Goal: Information Seeking & Learning: Learn about a topic

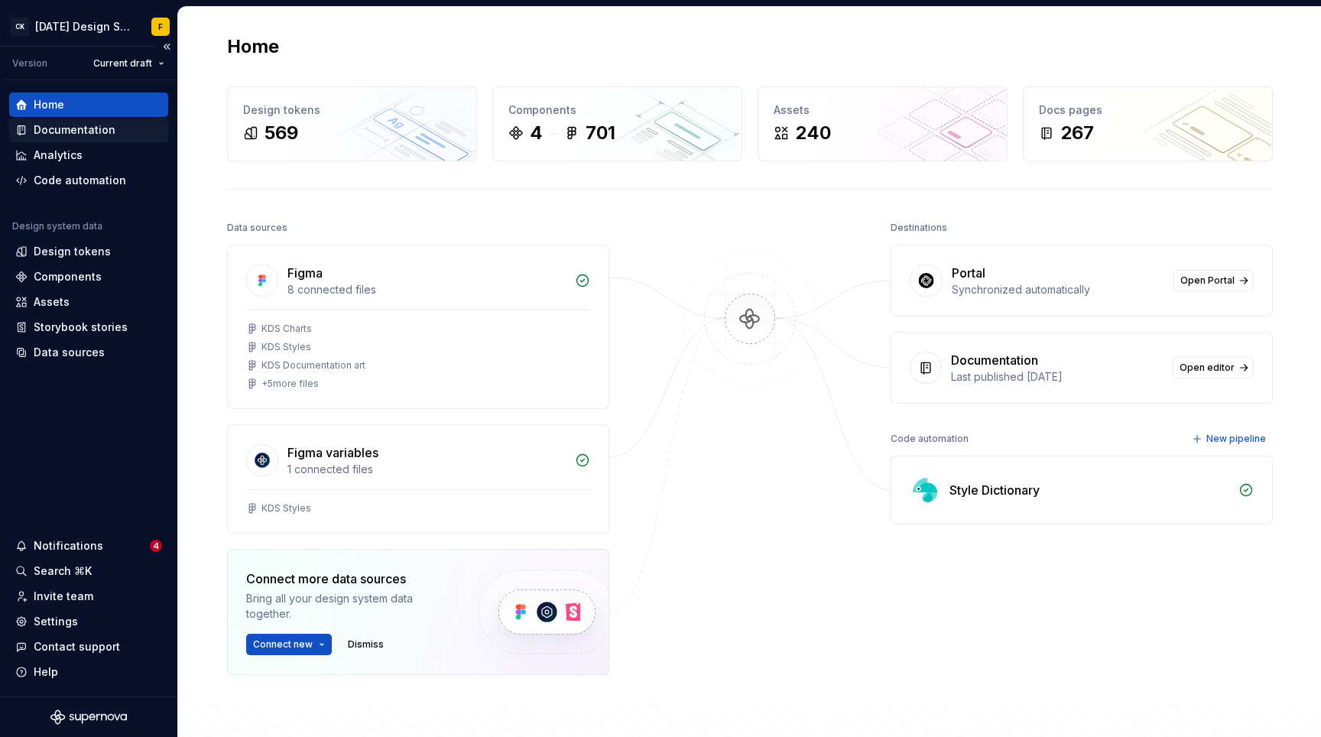
click at [113, 125] on div "Documentation" at bounding box center [88, 129] width 147 height 15
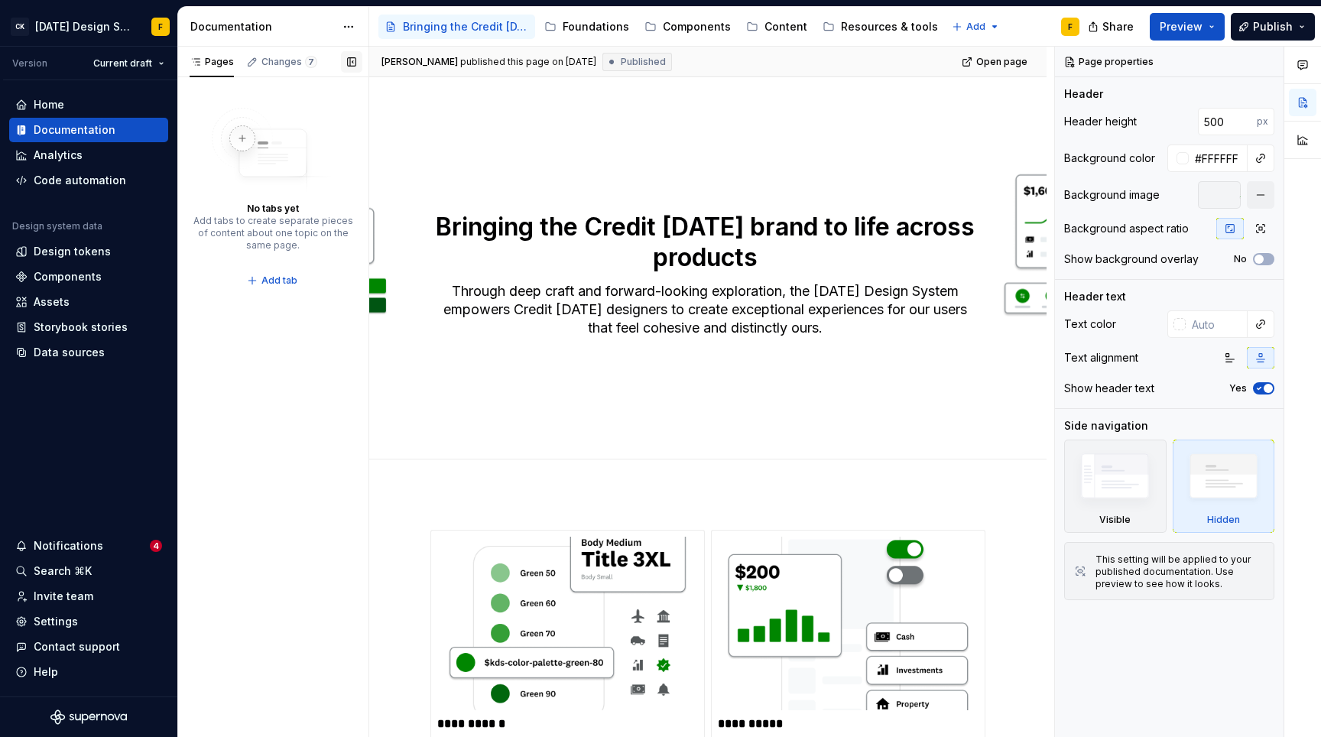
click at [355, 65] on button "button" at bounding box center [351, 61] width 21 height 21
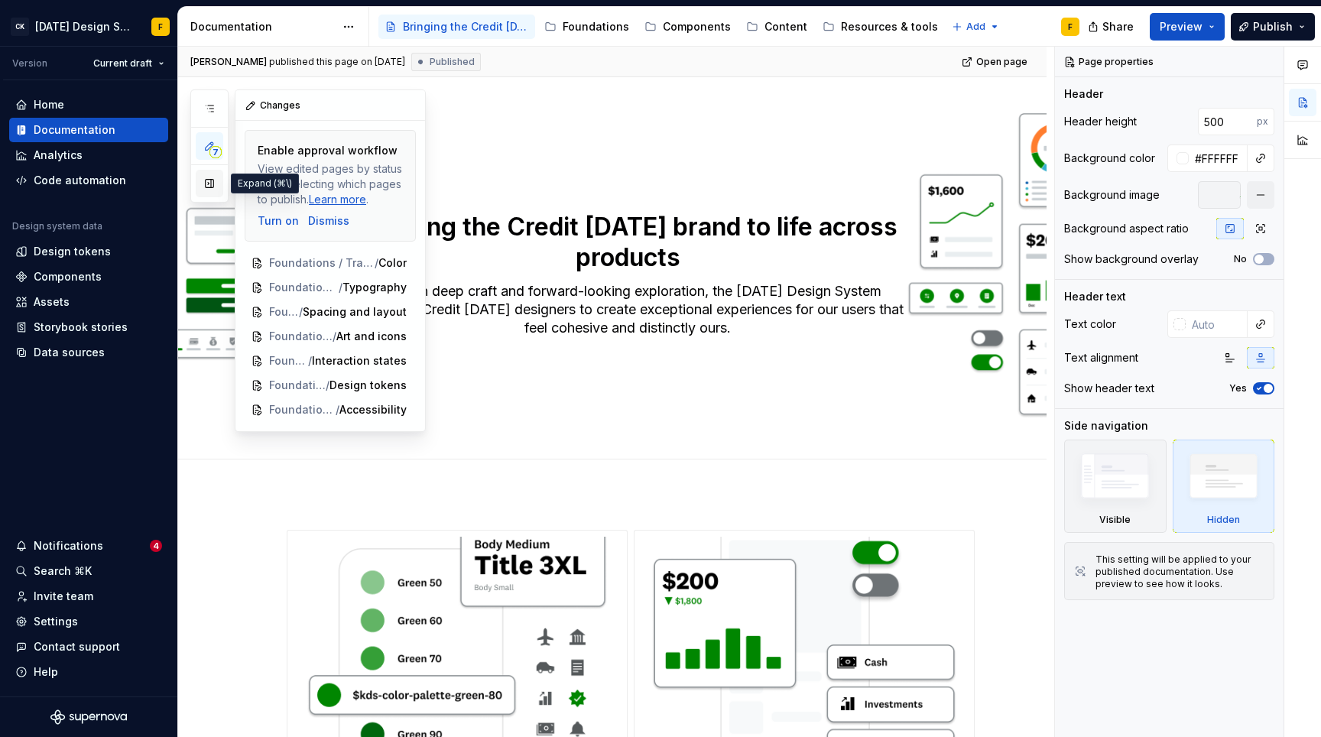
click at [205, 177] on button "button" at bounding box center [210, 184] width 28 height 28
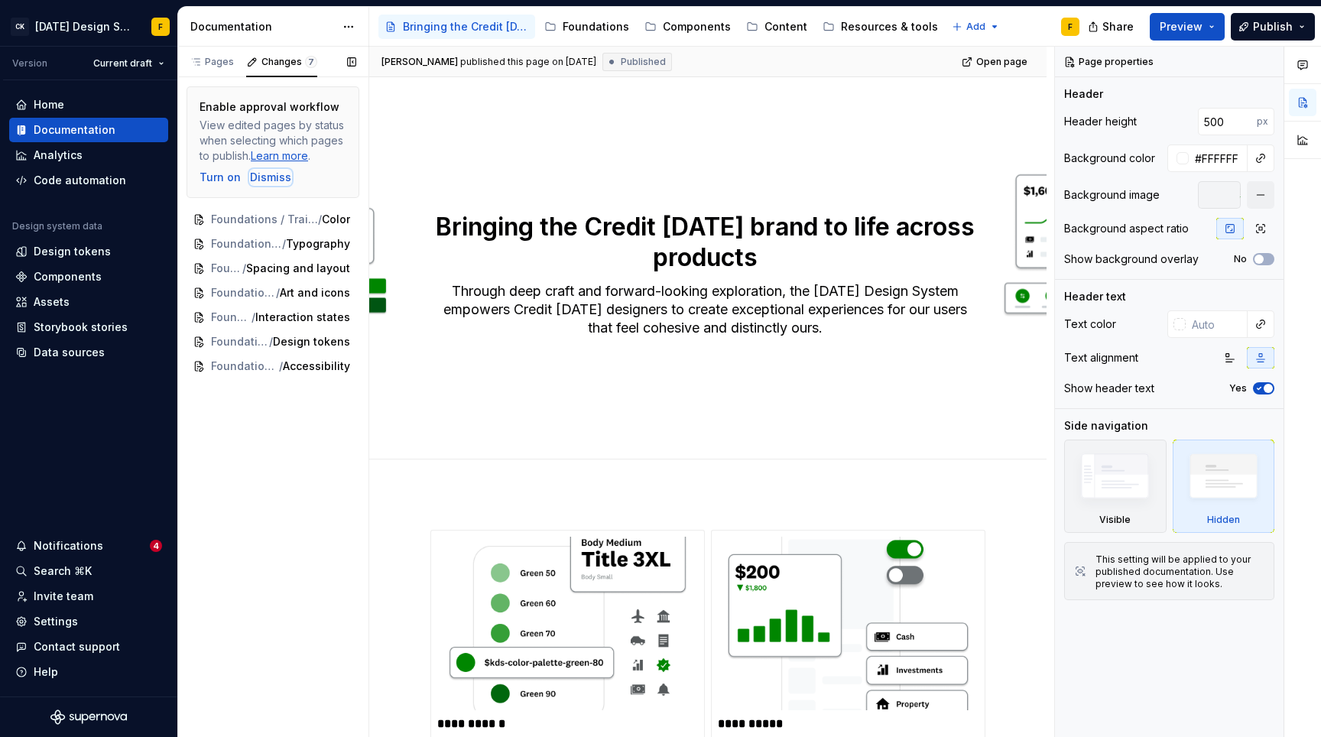
click at [263, 176] on div "Dismiss" at bounding box center [270, 177] width 41 height 15
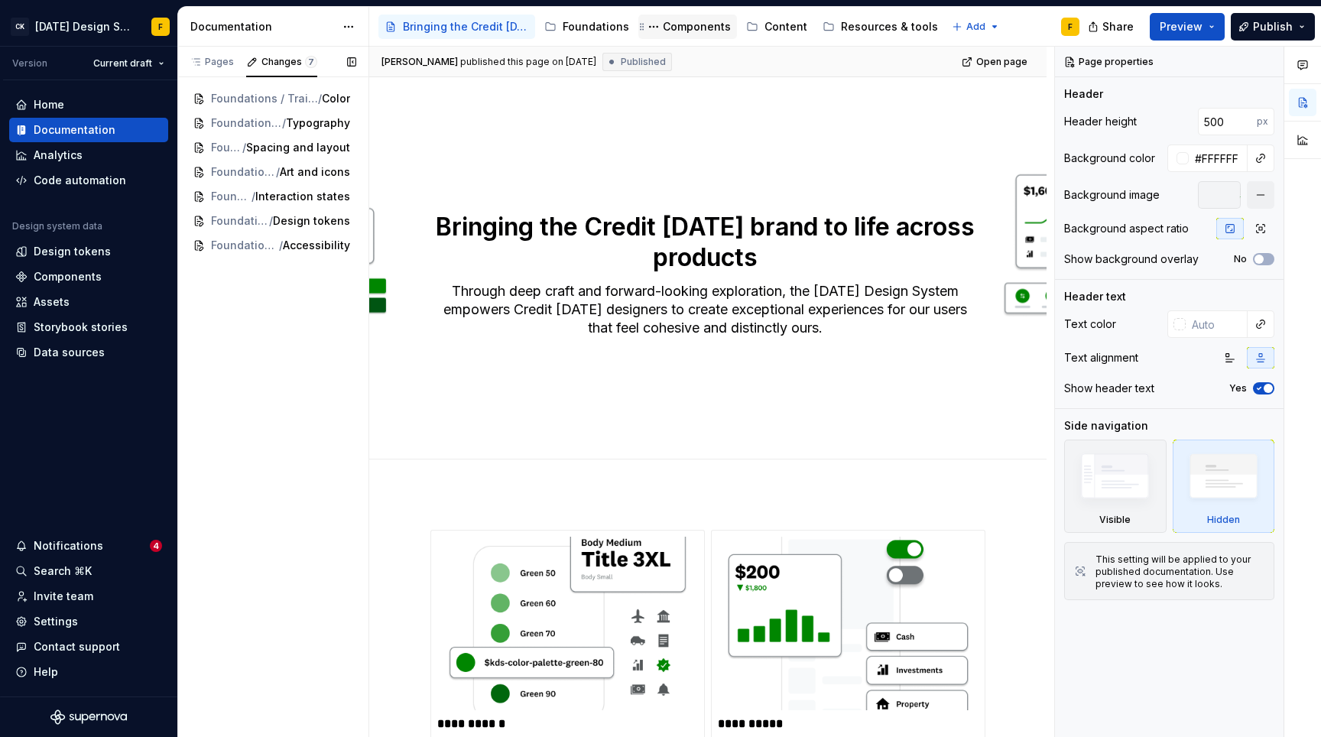
click at [693, 26] on div "Components" at bounding box center [697, 26] width 68 height 15
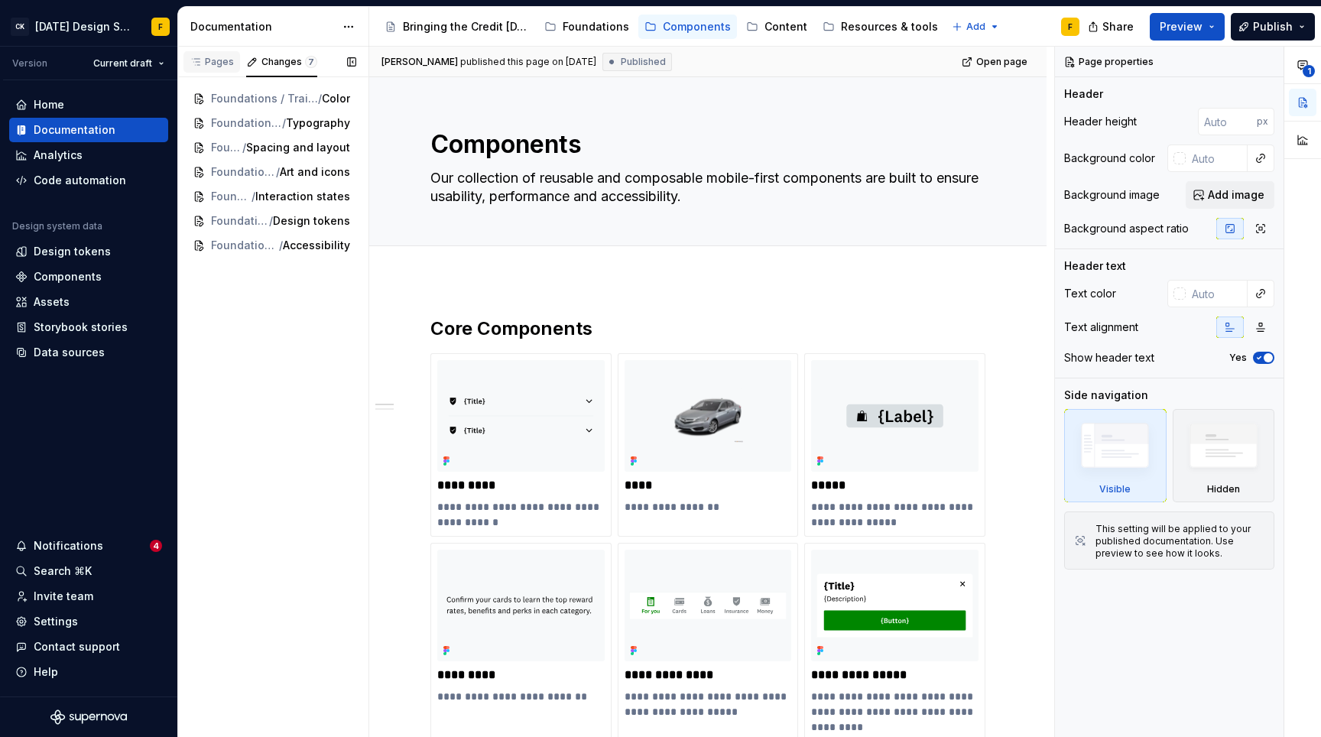
click at [215, 58] on div "Pages" at bounding box center [212, 62] width 44 height 12
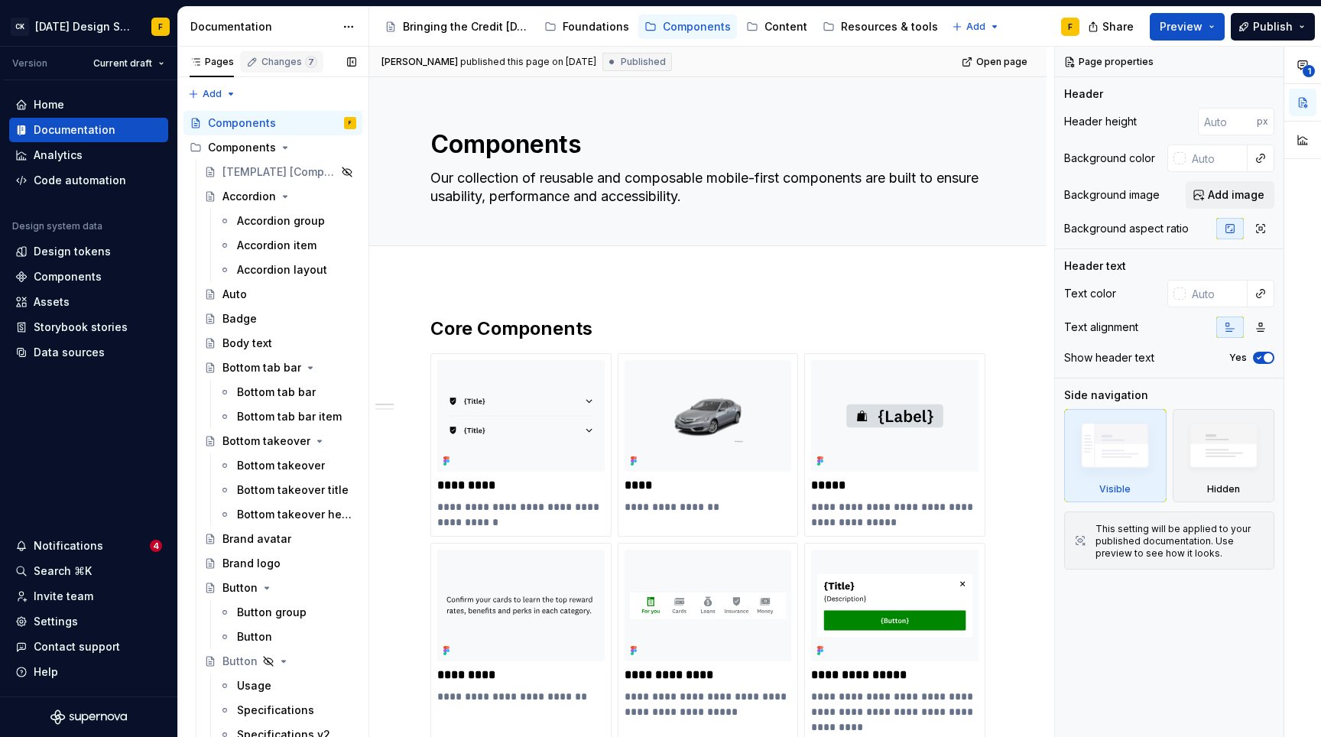
click at [291, 59] on div "Changes 7" at bounding box center [289, 62] width 56 height 12
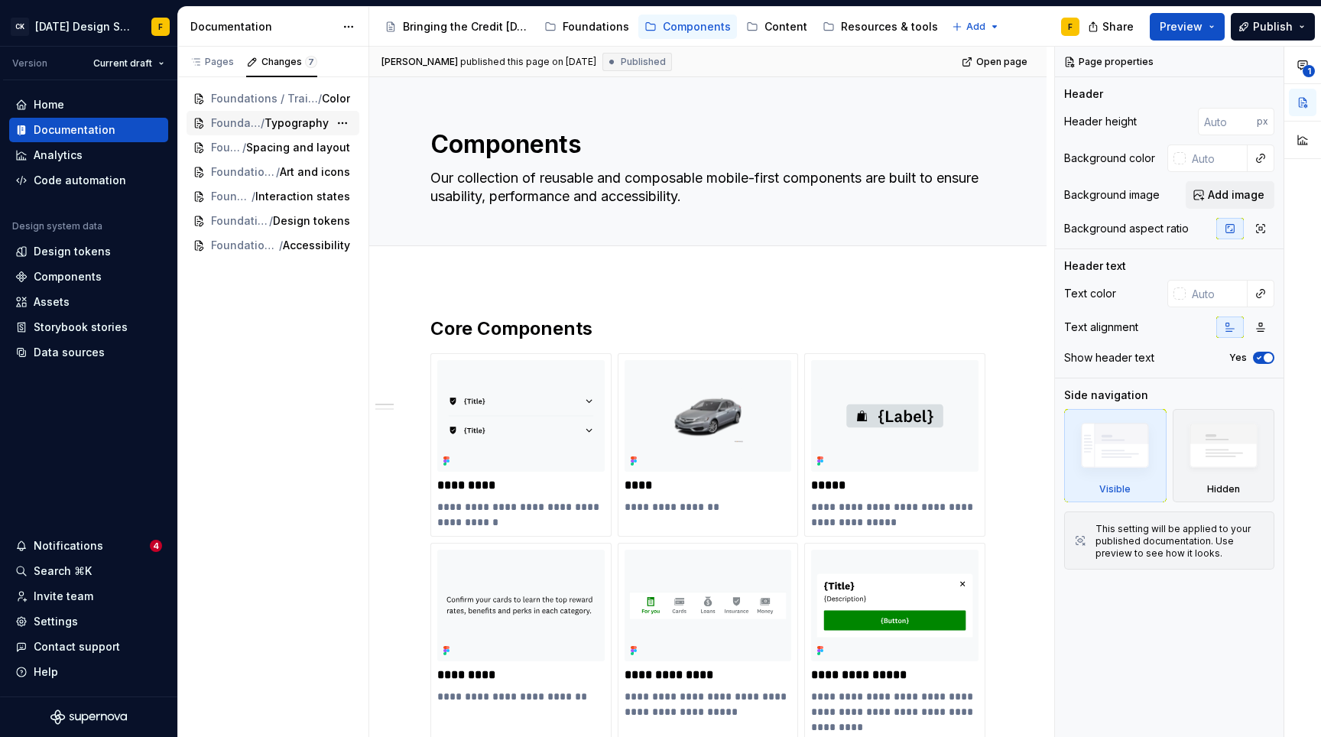
click at [307, 125] on span "Typography" at bounding box center [297, 122] width 64 height 15
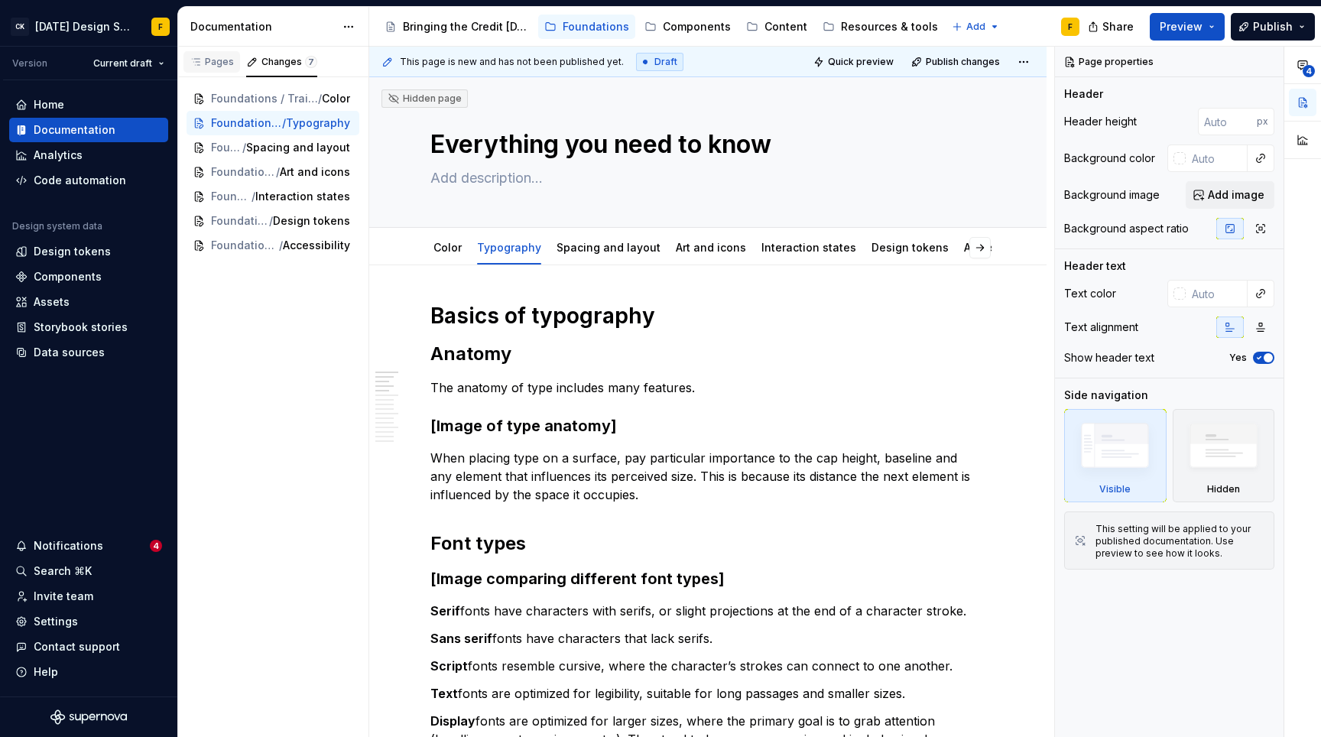
click at [222, 62] on div "Pages" at bounding box center [212, 62] width 44 height 12
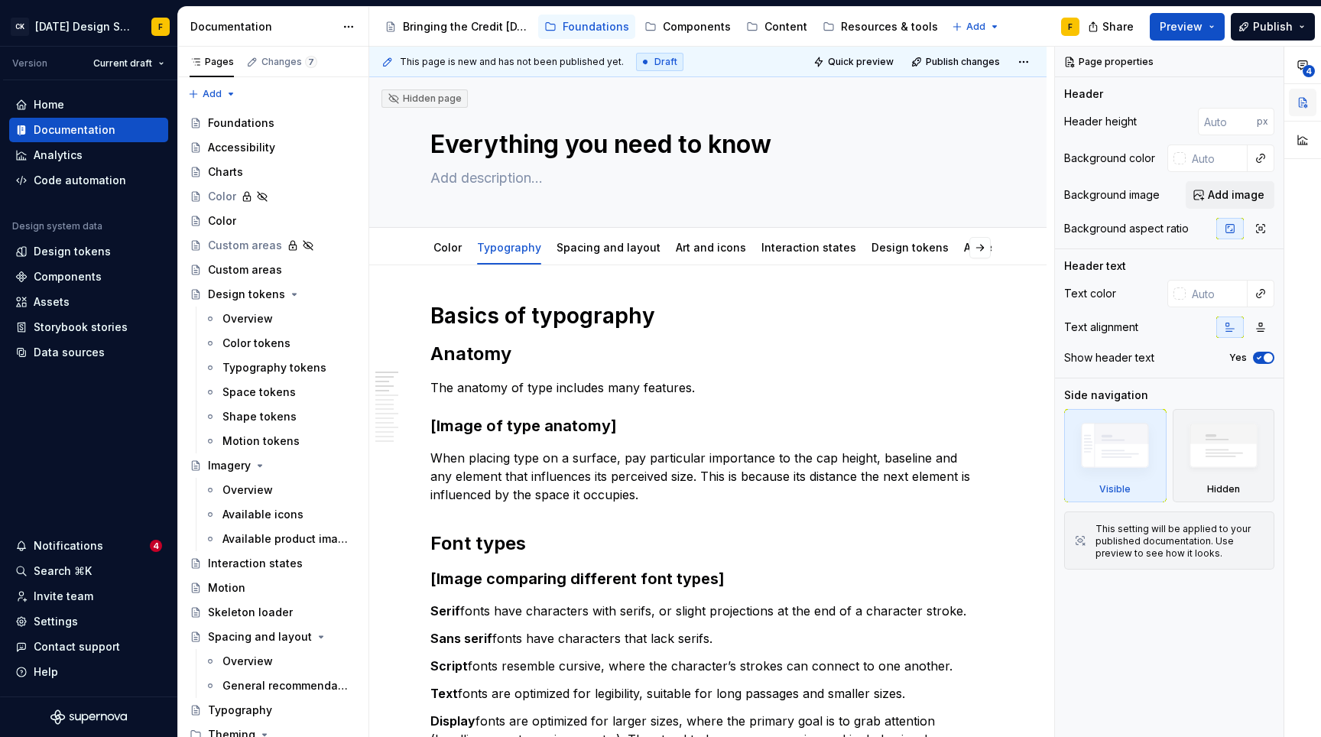
click at [1307, 101] on button "button" at bounding box center [1303, 103] width 28 height 28
click at [69, 615] on div "Settings" at bounding box center [56, 621] width 44 height 15
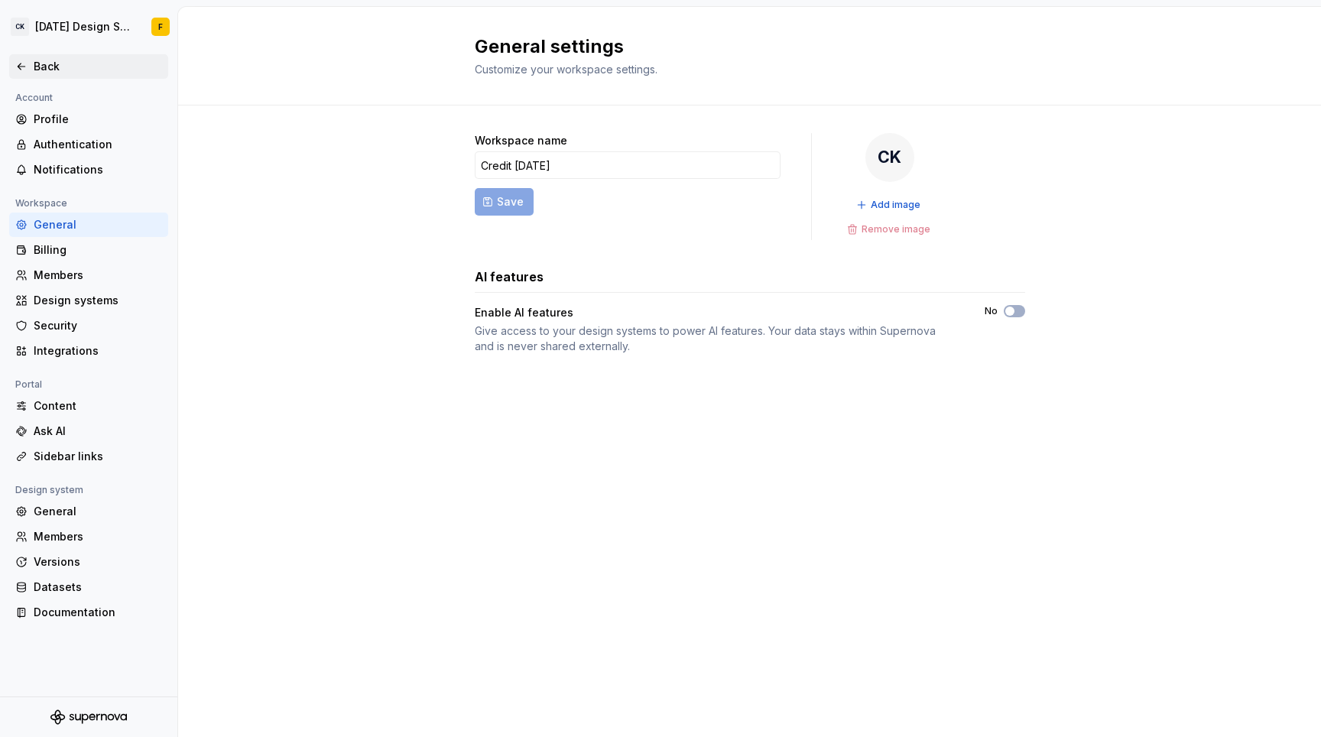
click at [47, 69] on div "Back" at bounding box center [98, 66] width 128 height 15
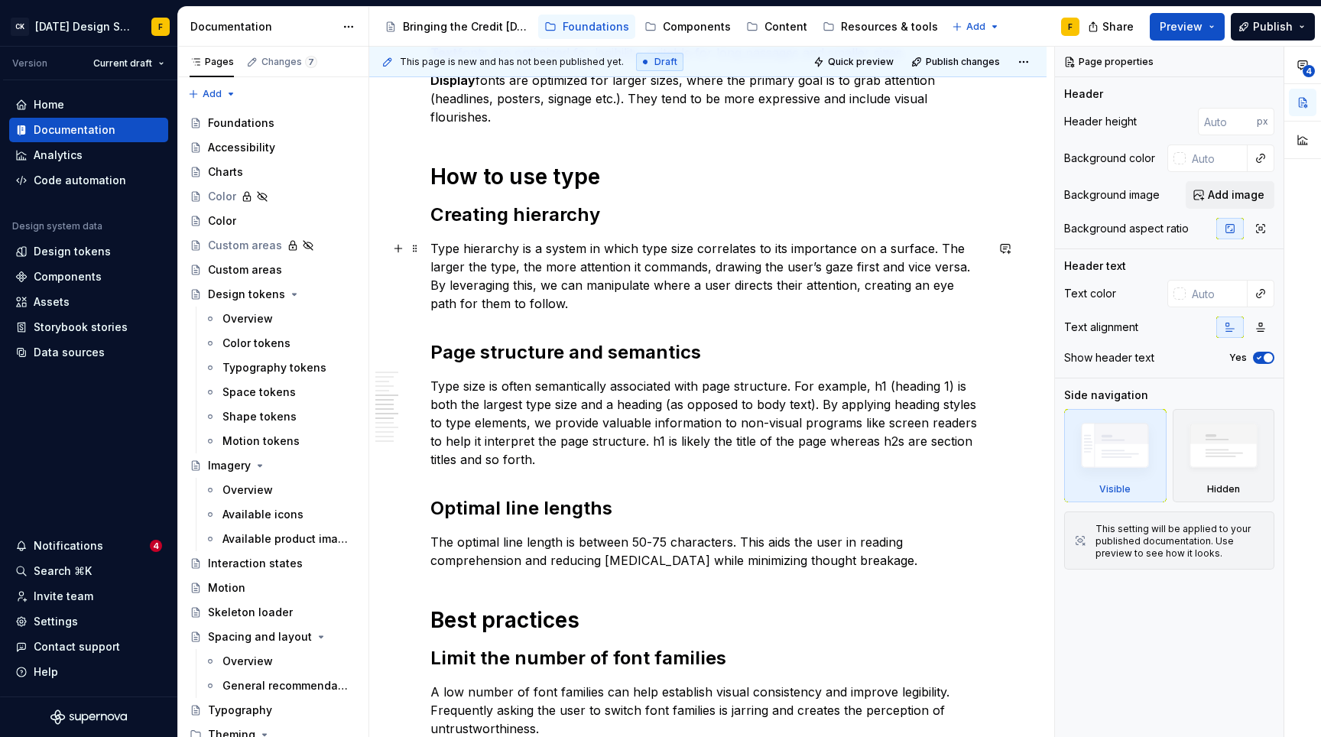
scroll to position [675, 0]
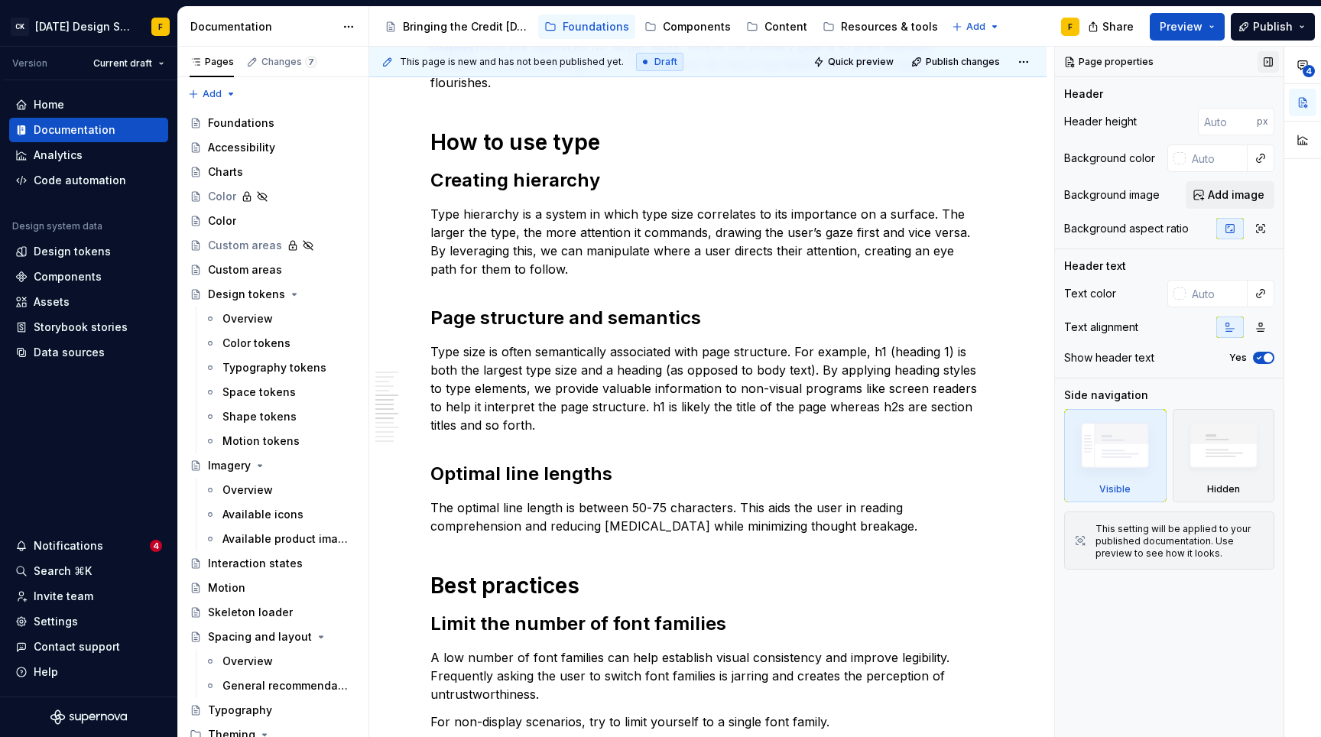
click at [1272, 57] on button "button" at bounding box center [1268, 61] width 21 height 21
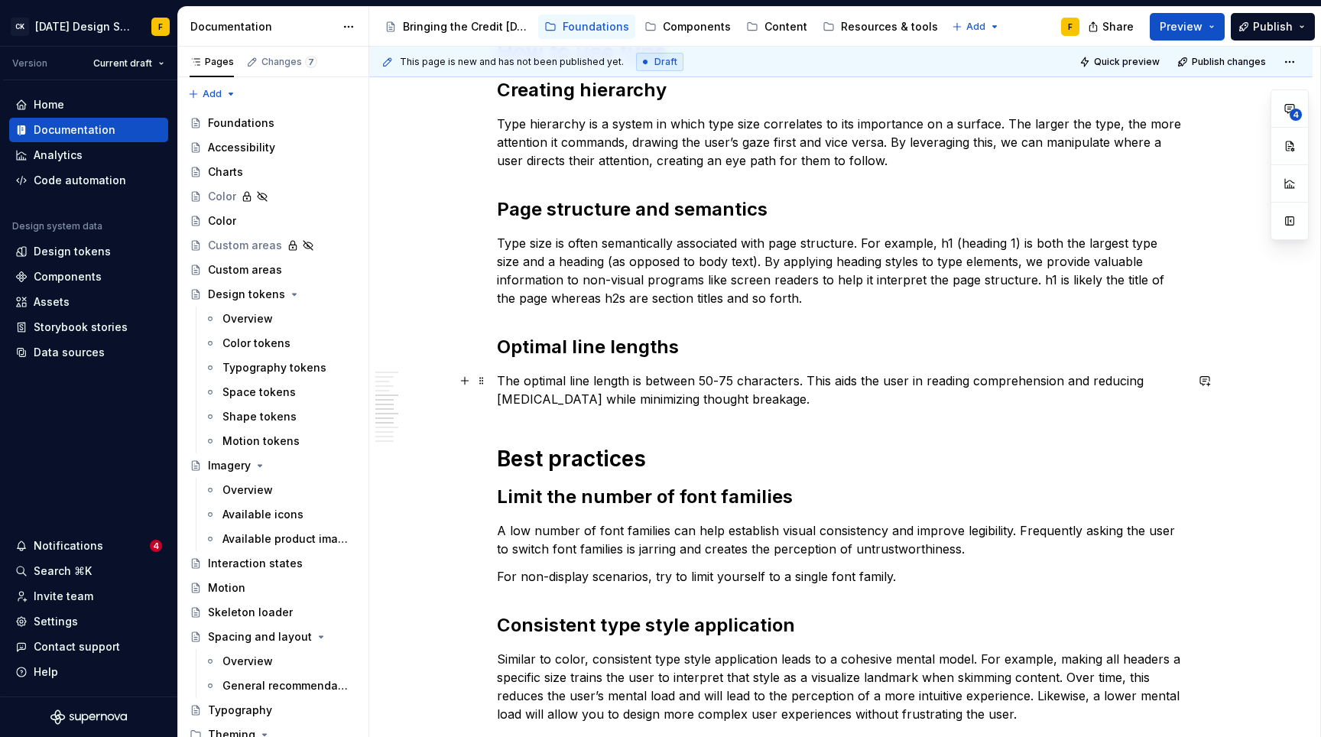
scroll to position [727, 0]
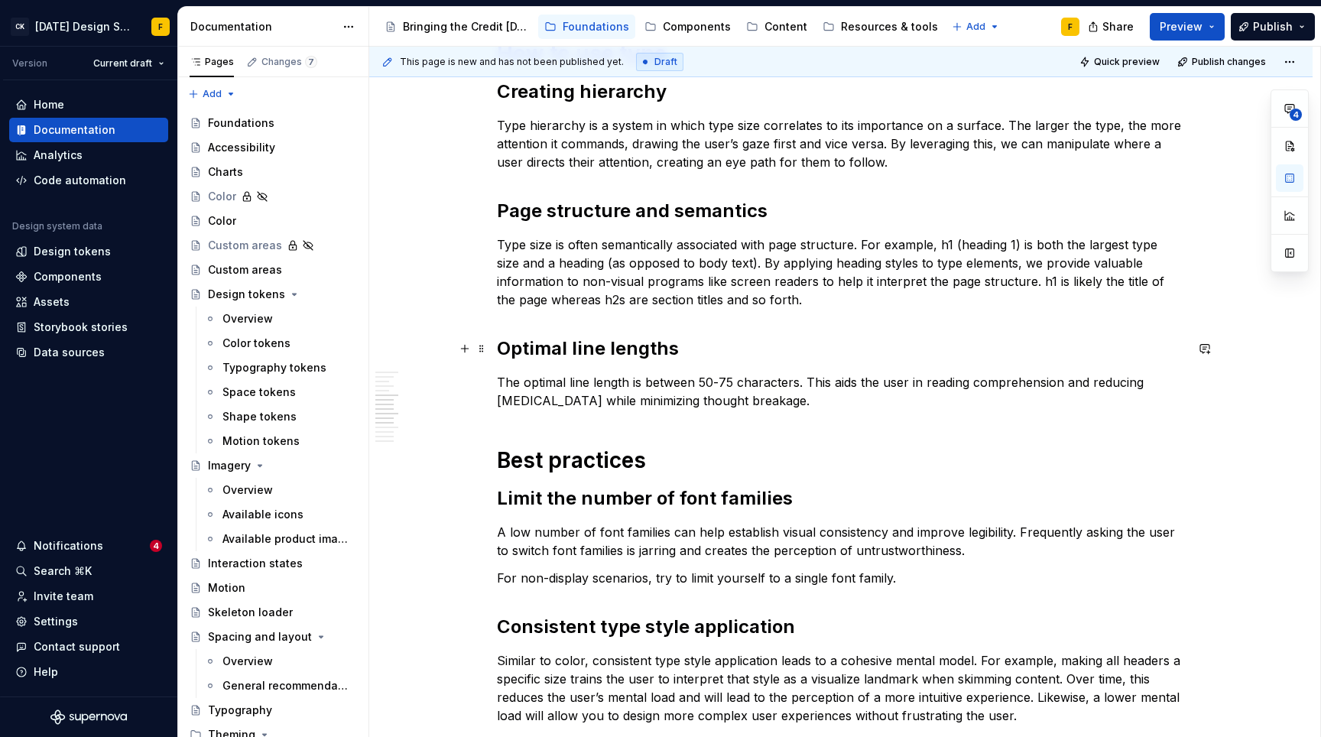
click at [642, 348] on h2 "Optimal line lengths" at bounding box center [841, 348] width 688 height 24
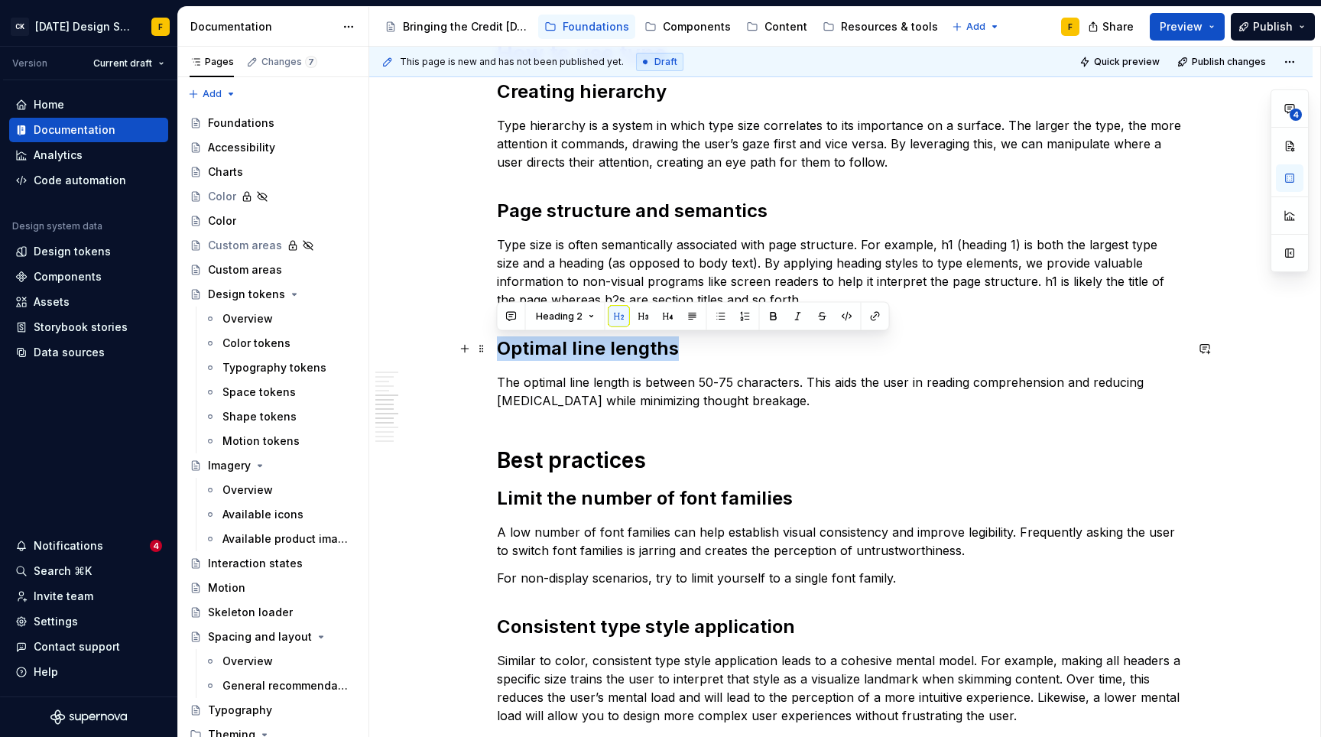
click at [642, 348] on h2 "Optimal line lengths" at bounding box center [841, 348] width 688 height 24
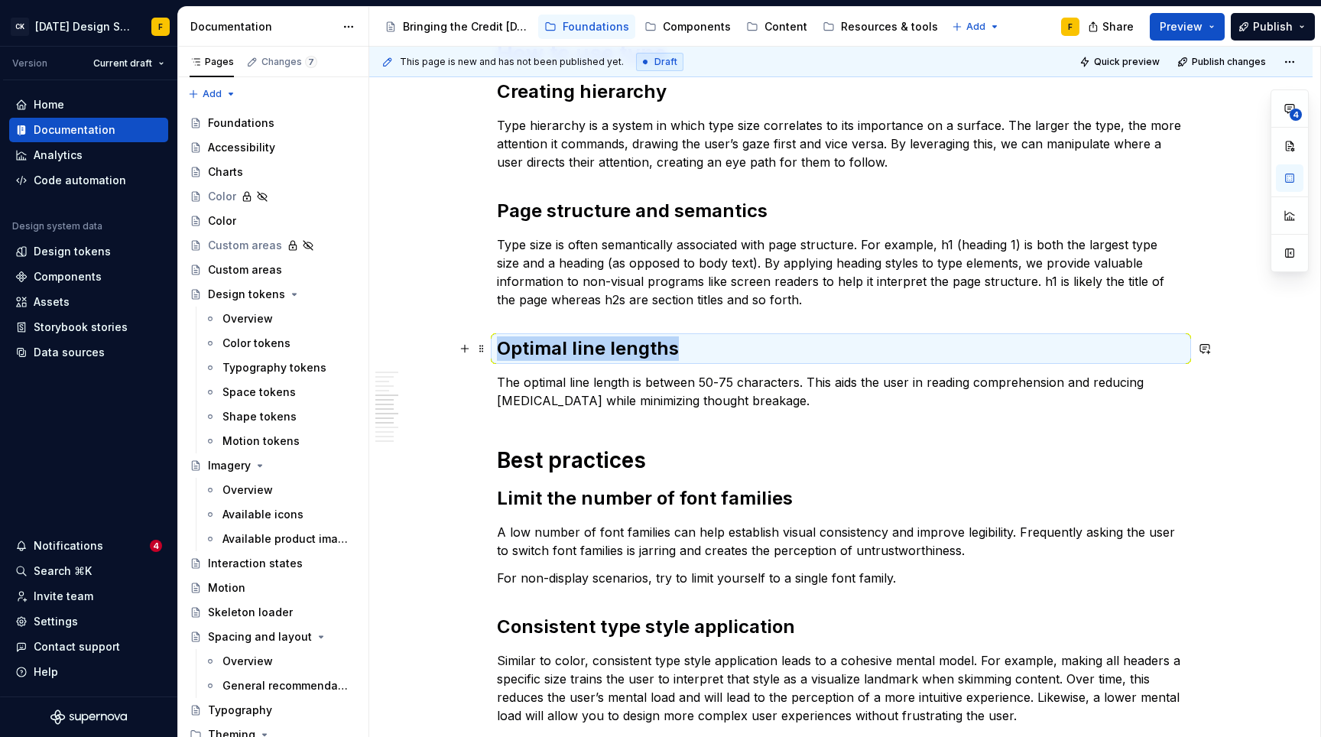
copy h2 "Optimal line lengths"
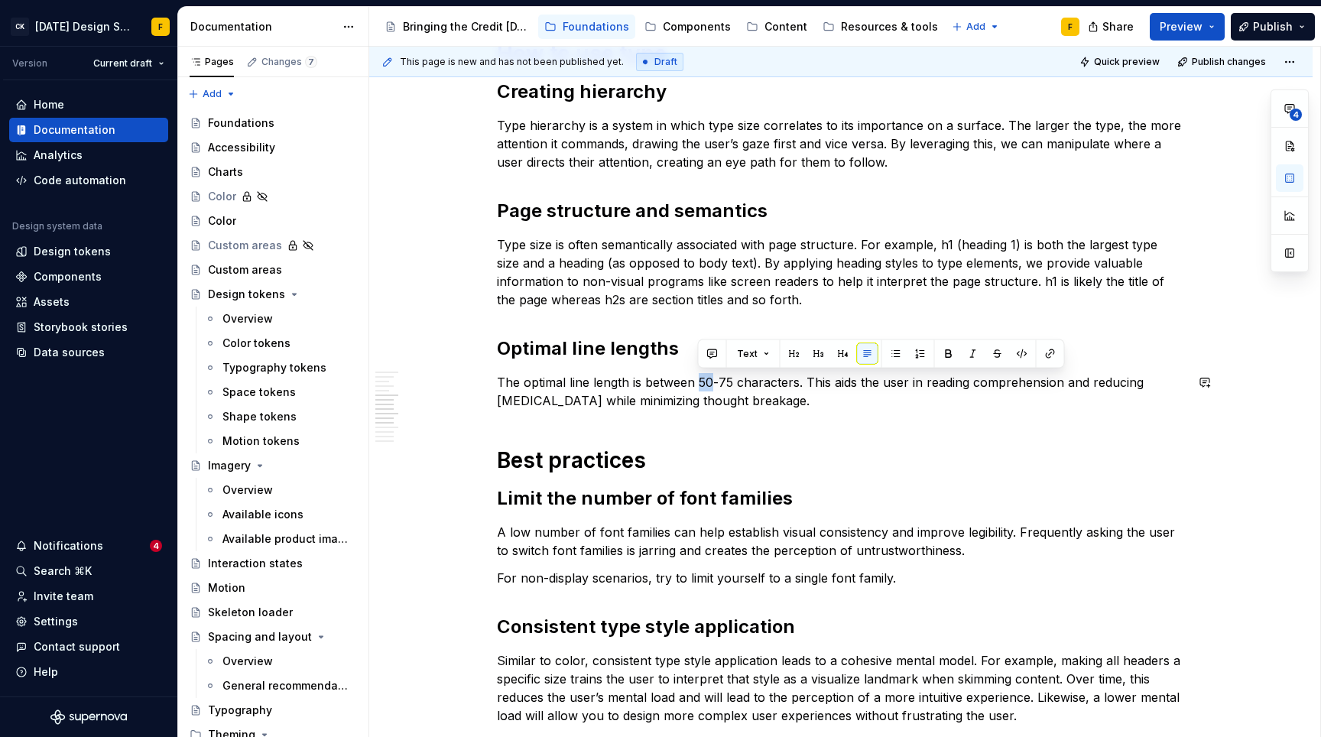
click at [473, 410] on div "Basics of typography Anatomy The anatomy of type includes many features. [Image…" at bounding box center [840, 472] width 943 height 1869
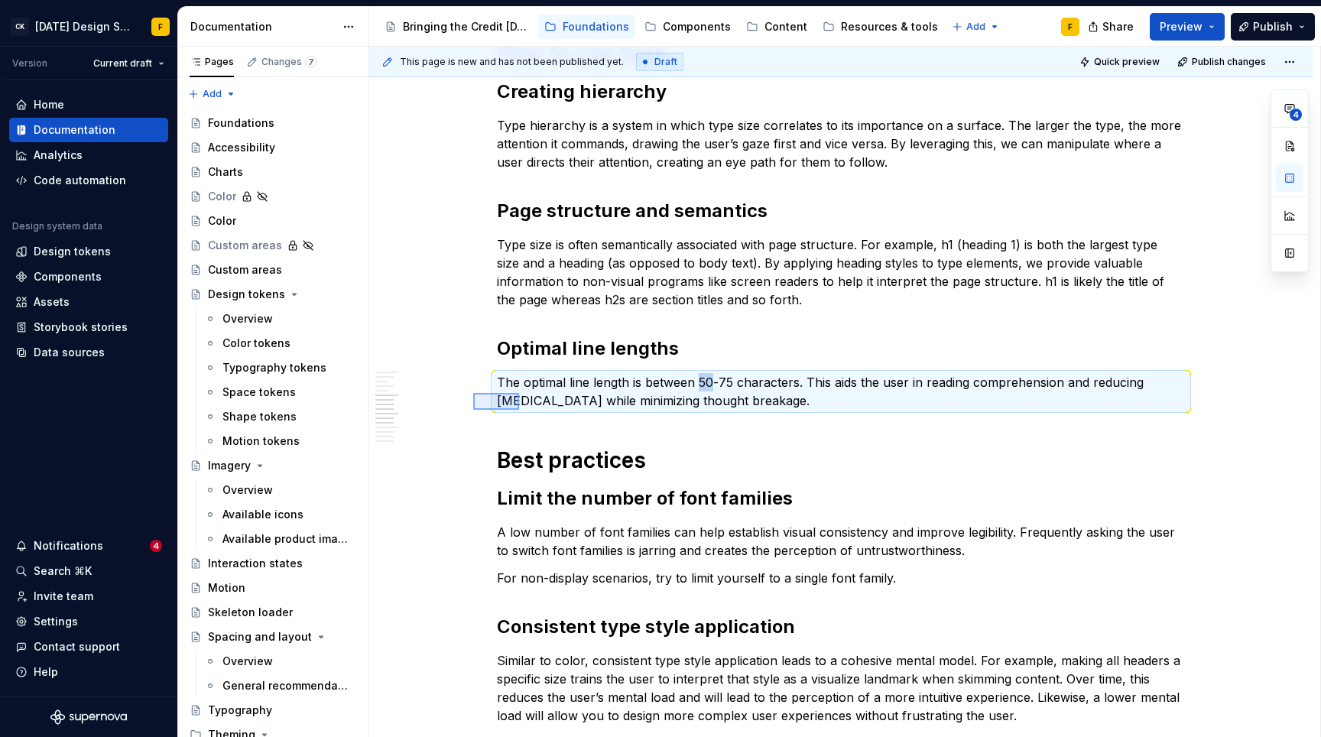
drag, startPoint x: 473, startPoint y: 410, endPoint x: 520, endPoint y: 392, distance: 49.8
click at [520, 392] on div "This page is new and has not been published yet. Draft Quick preview Publish ch…" at bounding box center [844, 392] width 951 height 691
copy h2 "Optimal line lengths"
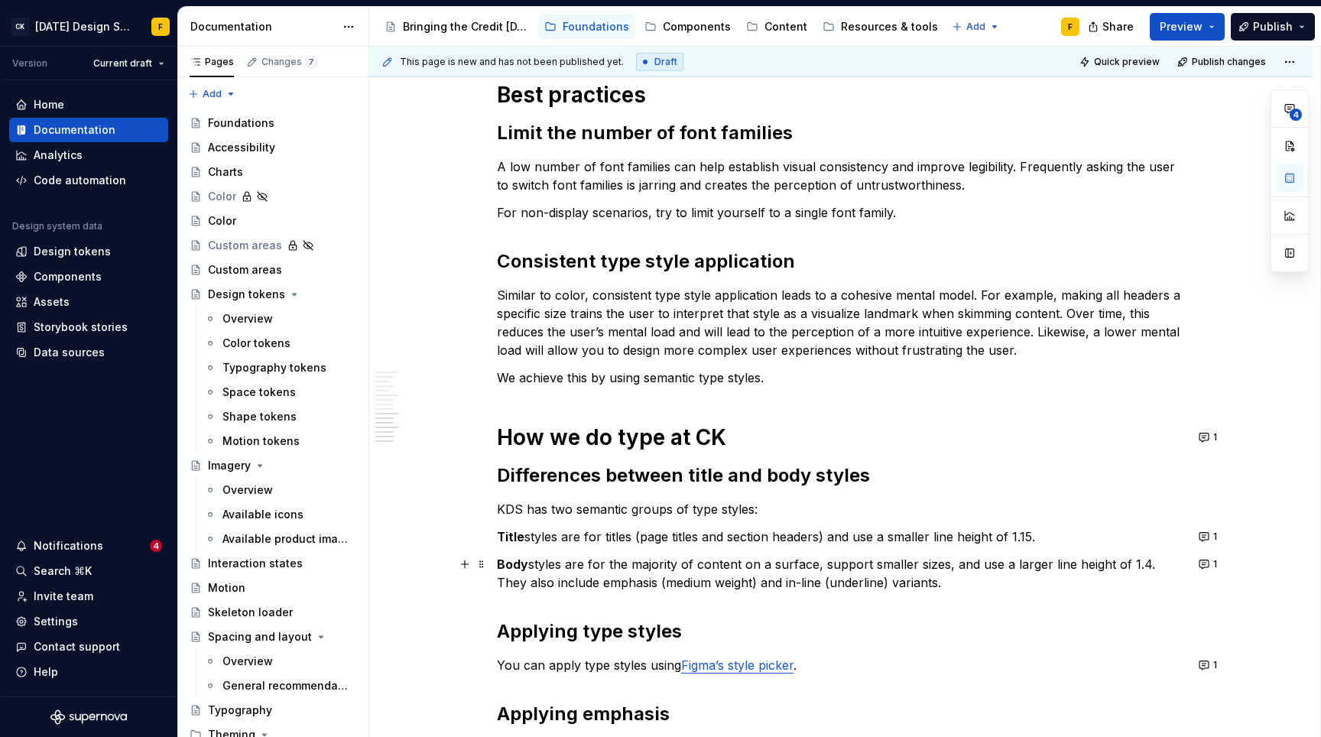
scroll to position [1089, 0]
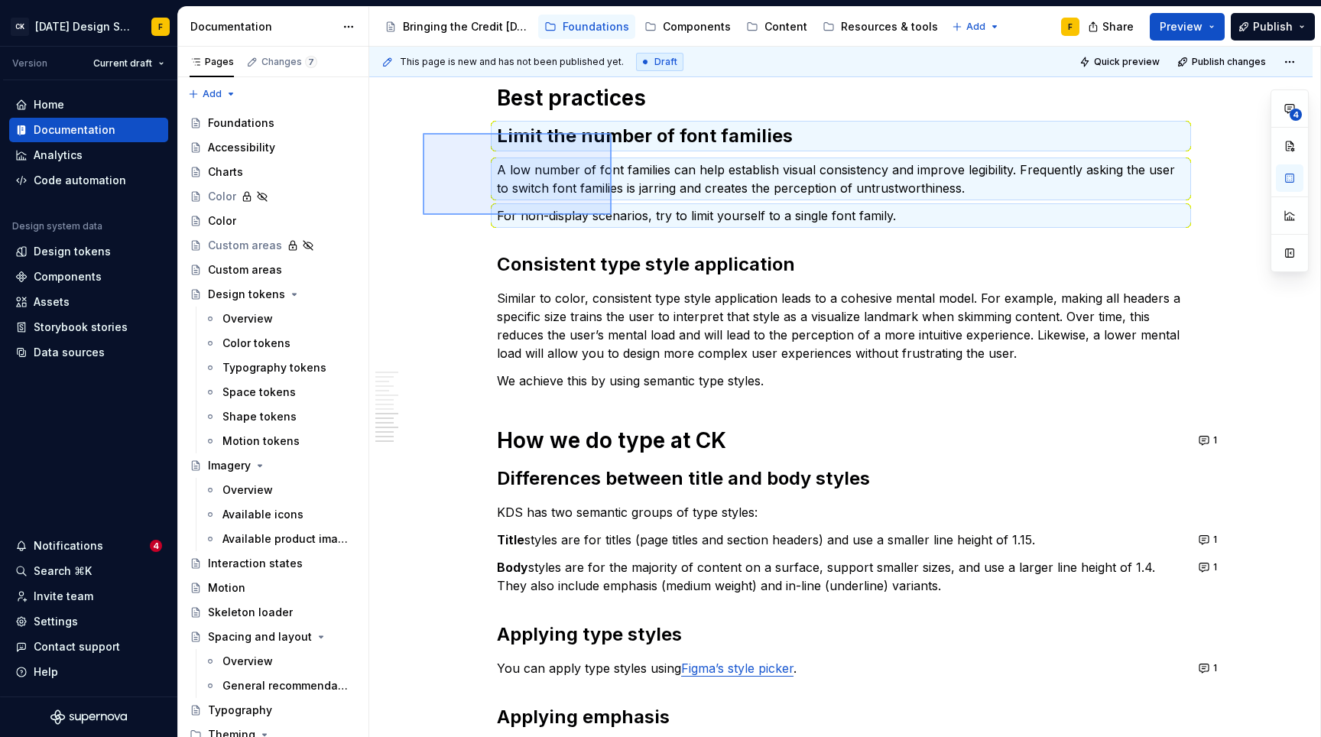
drag, startPoint x: 423, startPoint y: 133, endPoint x: 612, endPoint y: 215, distance: 205.8
click at [612, 215] on div "This page is new and has not been published yet. Draft Quick preview Publish ch…" at bounding box center [844, 392] width 951 height 691
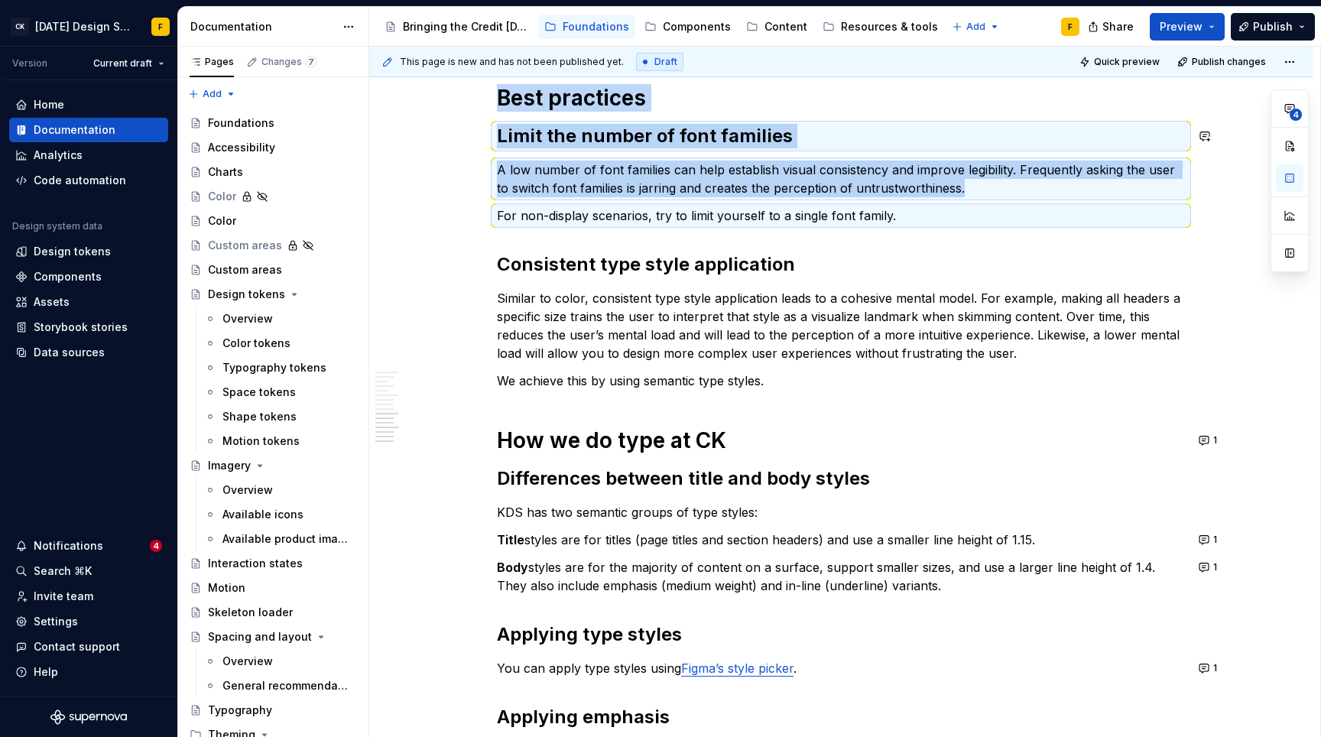
copy div "Best practices Limit the number of font families A low number of font families …"
click at [661, 255] on h2 "Consistent type style application" at bounding box center [841, 264] width 688 height 24
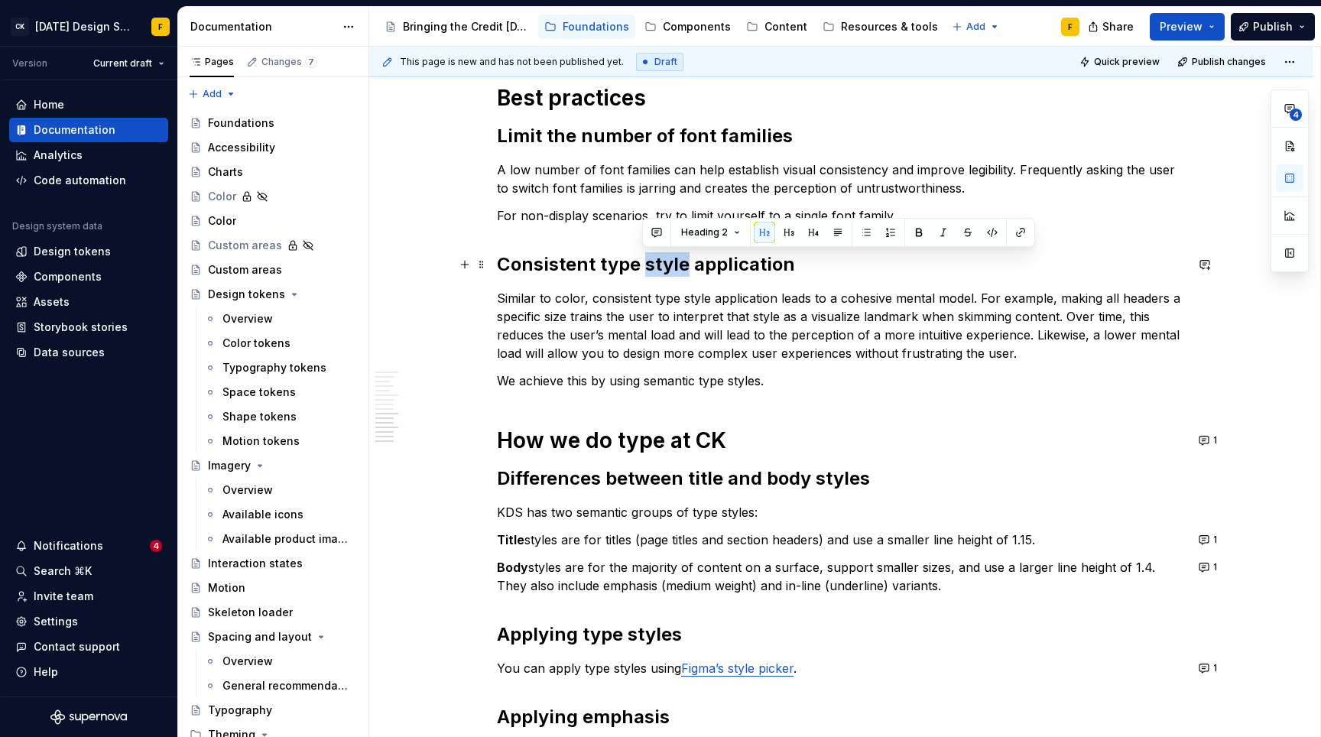
click at [661, 255] on h2 "Consistent type style application" at bounding box center [841, 264] width 688 height 24
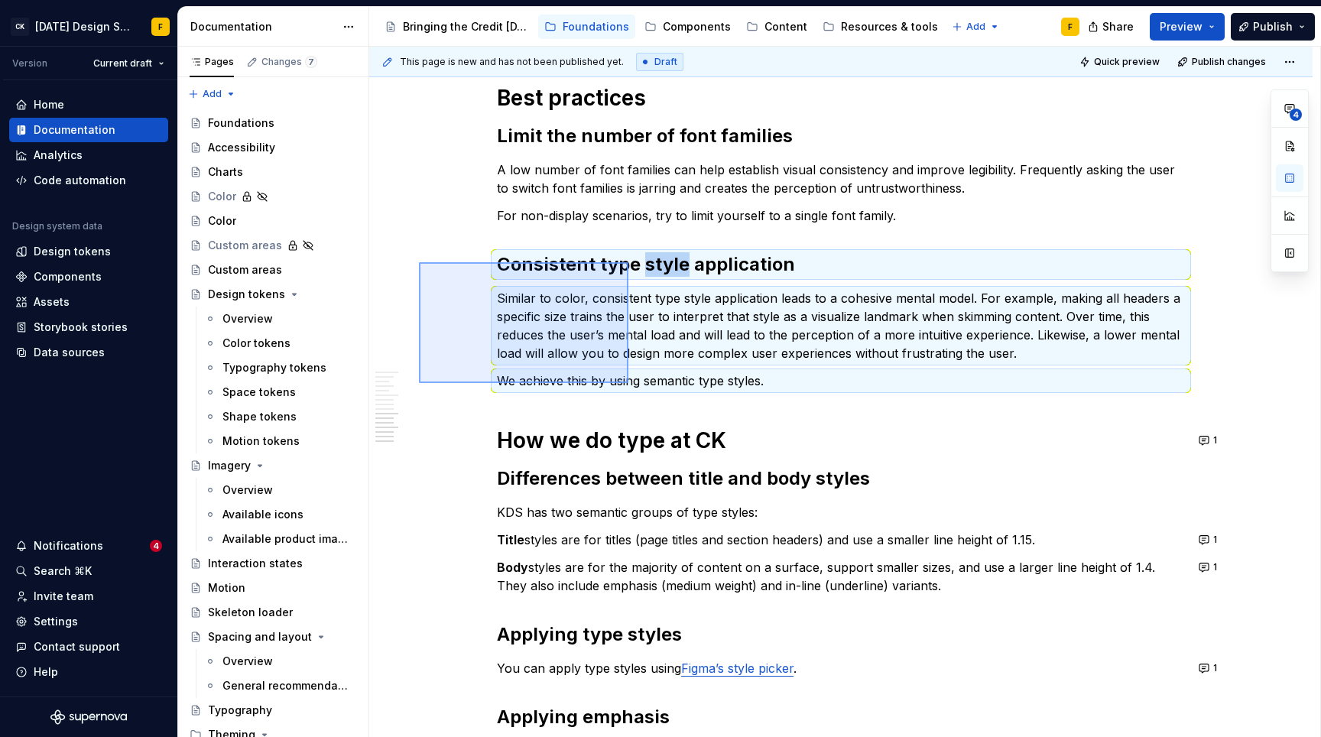
drag, startPoint x: 419, startPoint y: 262, endPoint x: 628, endPoint y: 383, distance: 241.8
click at [628, 383] on div "This page is new and has not been published yet. Draft Quick preview Publish ch…" at bounding box center [844, 392] width 951 height 691
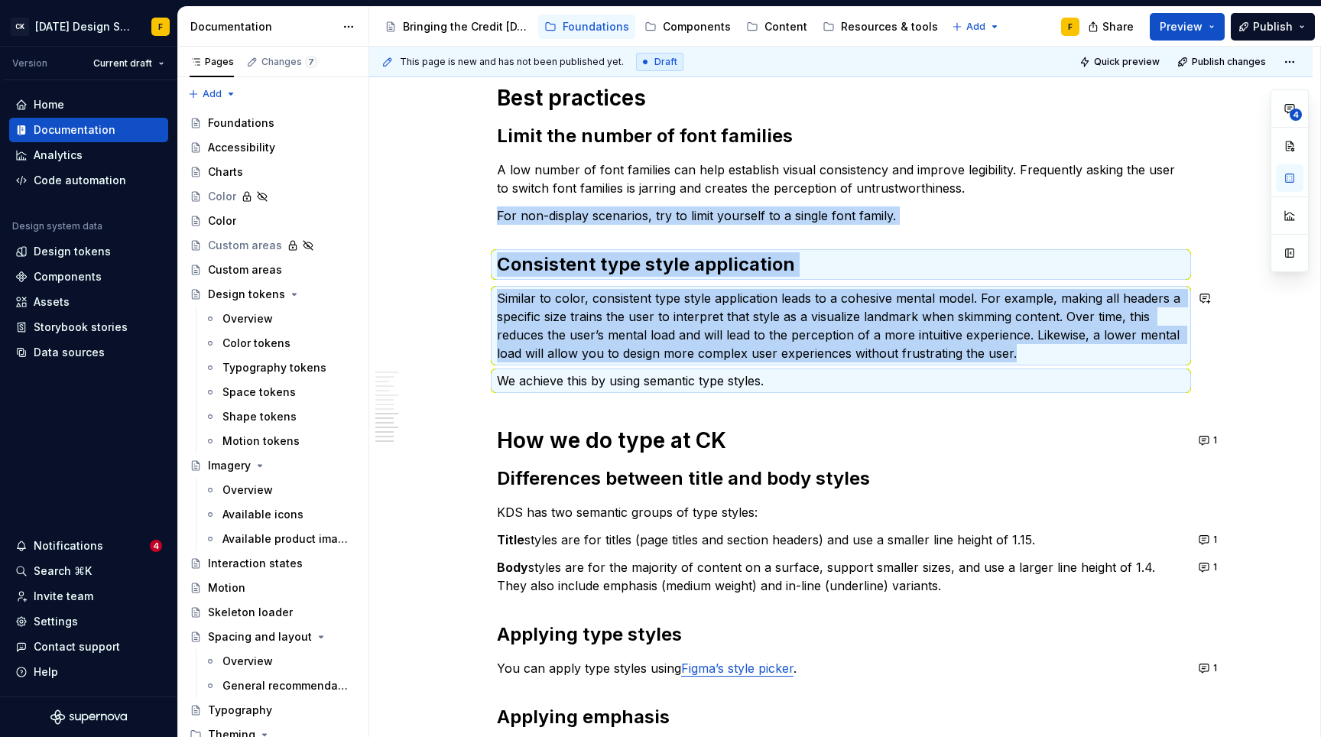
copy div "For non-display scenarios, try to limit yourself to a single font family. Consi…"
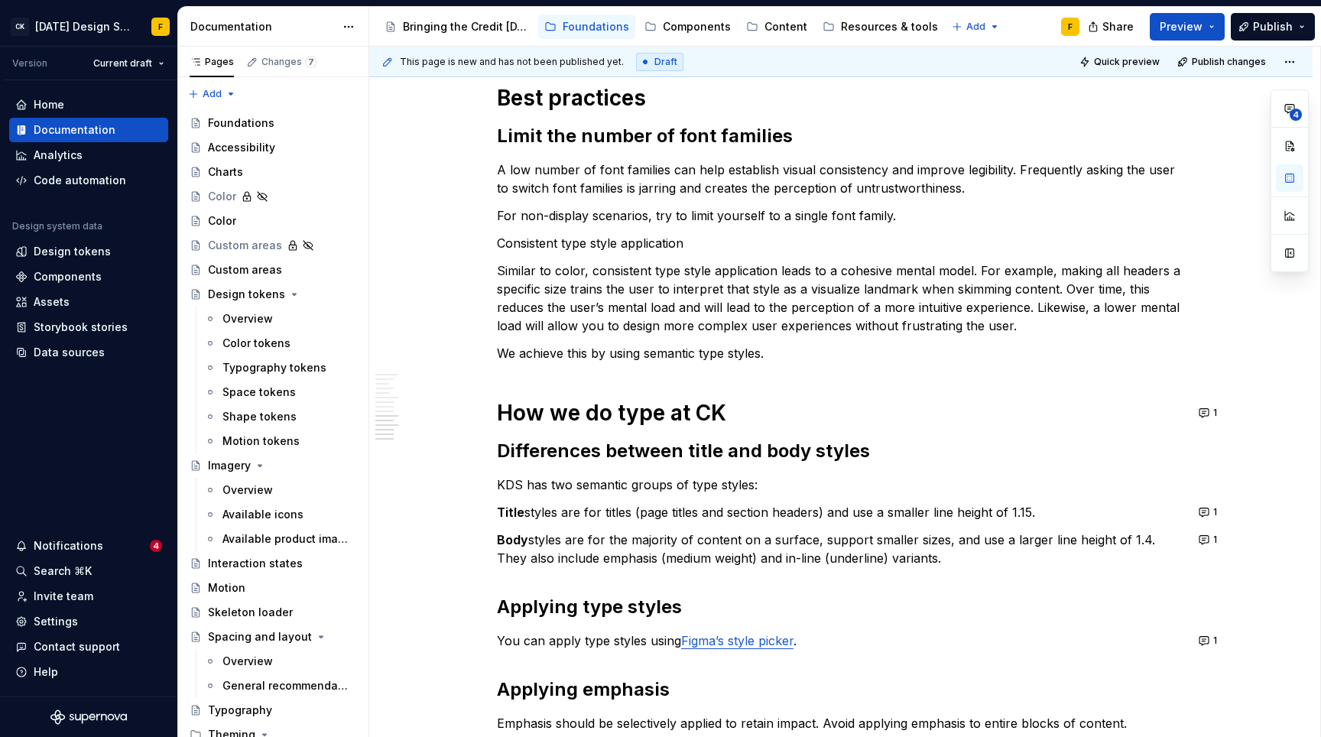
type textarea "*"
click at [846, 277] on p "Similar to color, consistent type style application leads to a cohesive mental …" at bounding box center [841, 297] width 688 height 73
click at [809, 313] on p "Similar to color, consistent type style application leads to a cohesive mental …" at bounding box center [841, 297] width 688 height 73
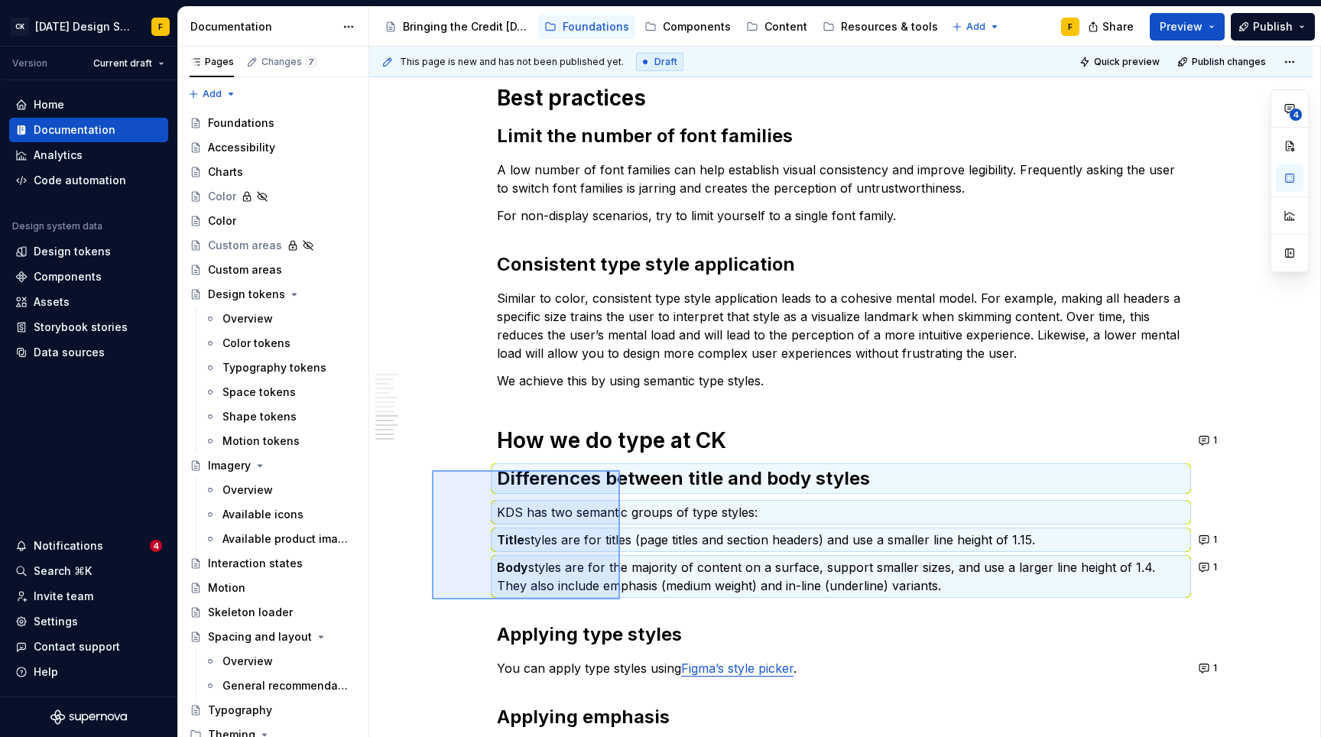
drag, startPoint x: 432, startPoint y: 470, endPoint x: 620, endPoint y: 599, distance: 228.2
click at [620, 599] on div "This page is new and has not been published yet. Draft Quick preview Publish ch…" at bounding box center [844, 392] width 951 height 691
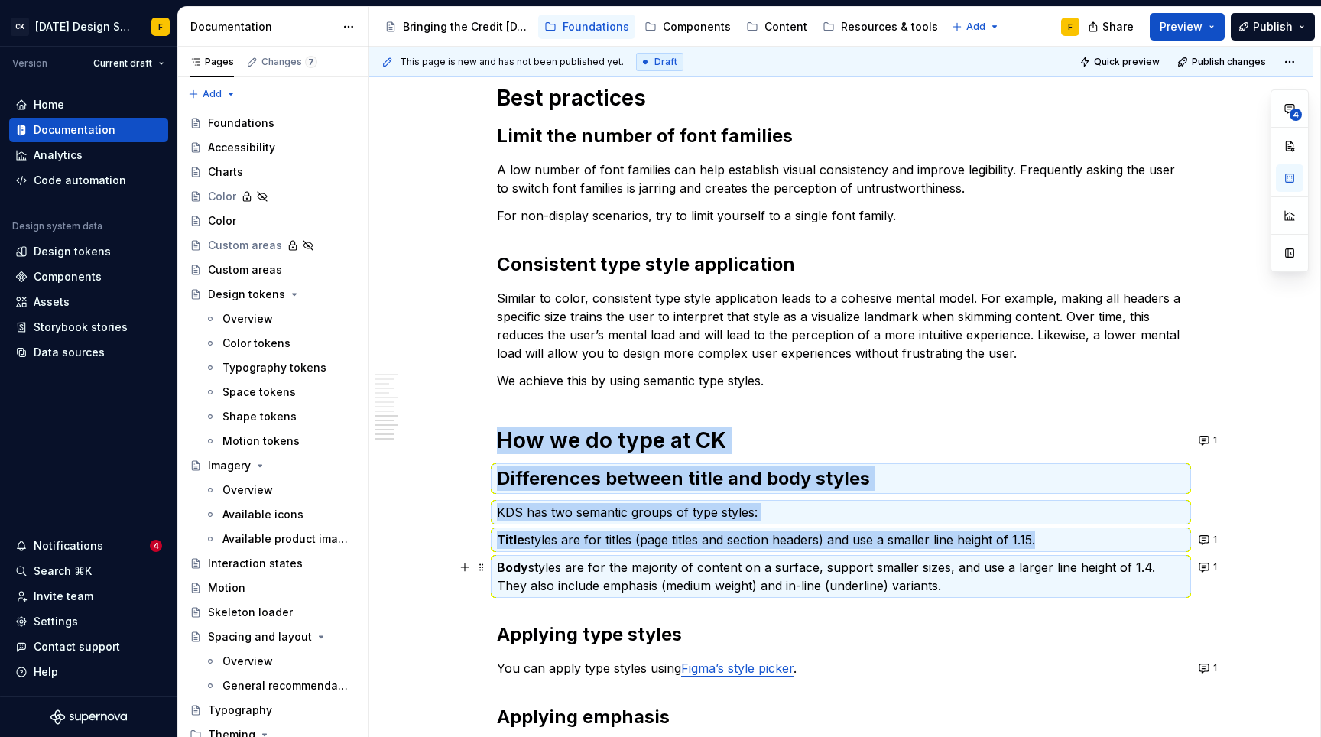
copy div "How we do type at CK Differences between title and body styles KDS has two sema…"
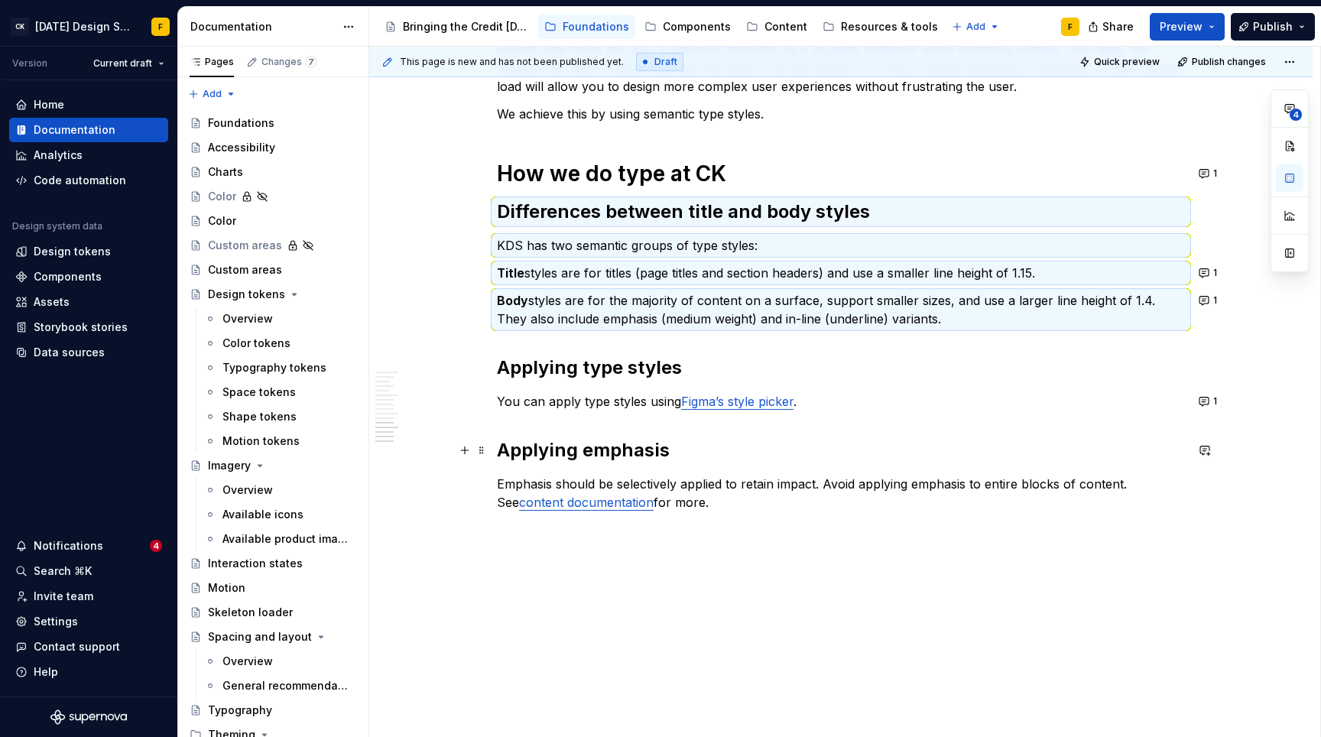
scroll to position [1265, 0]
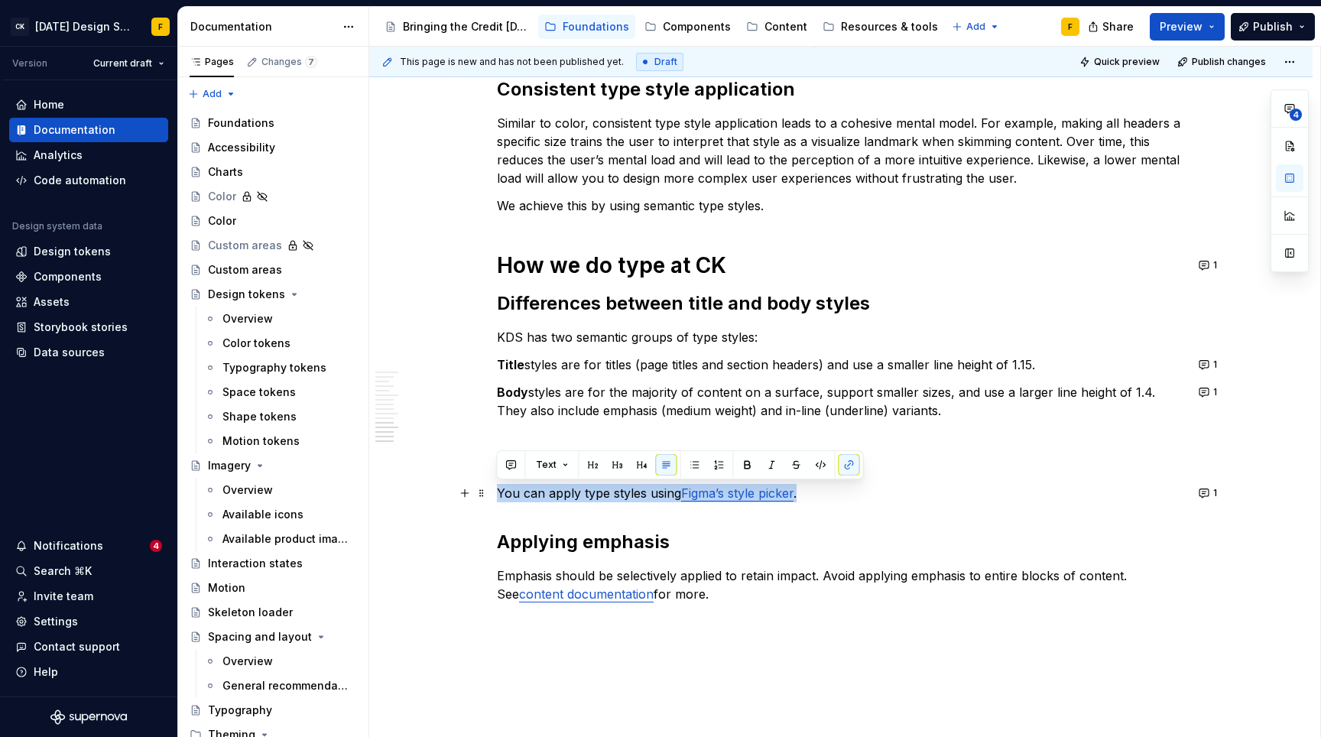
drag, startPoint x: 499, startPoint y: 489, endPoint x: 862, endPoint y: 490, distance: 363.2
click at [862, 490] on p "You can apply type styles using Figma’s style picker ." at bounding box center [841, 493] width 688 height 18
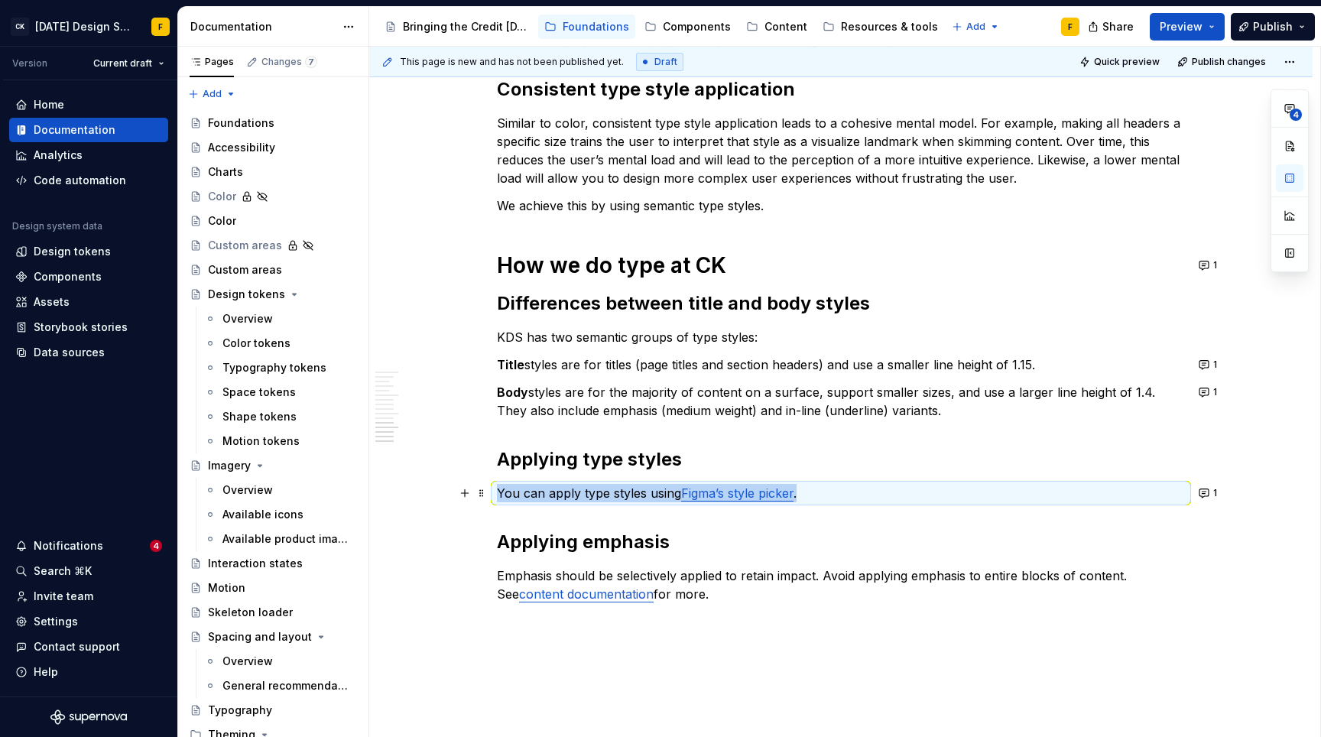
copy p "You can apply type styles using Figma’s style picker ."
click at [631, 541] on h2 "Applying emphasis" at bounding box center [841, 542] width 688 height 24
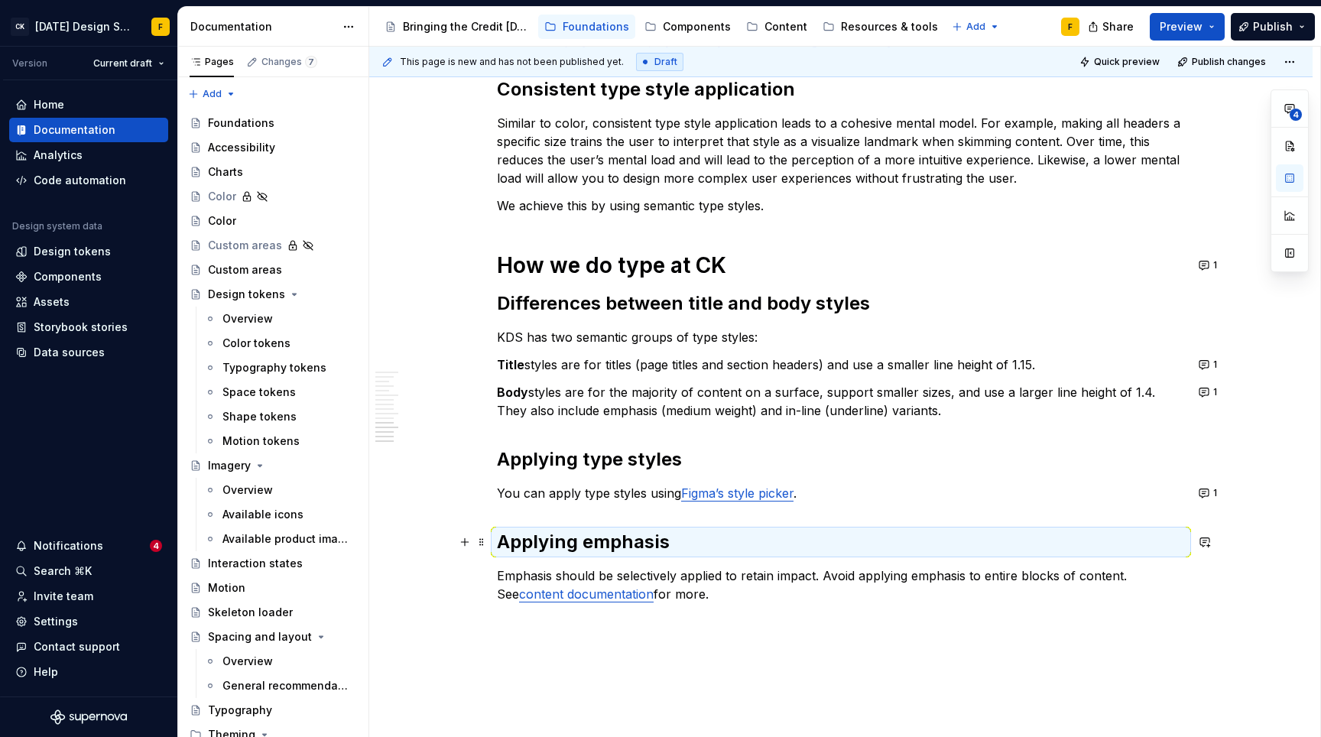
click at [631, 541] on h2 "Applying emphasis" at bounding box center [841, 542] width 688 height 24
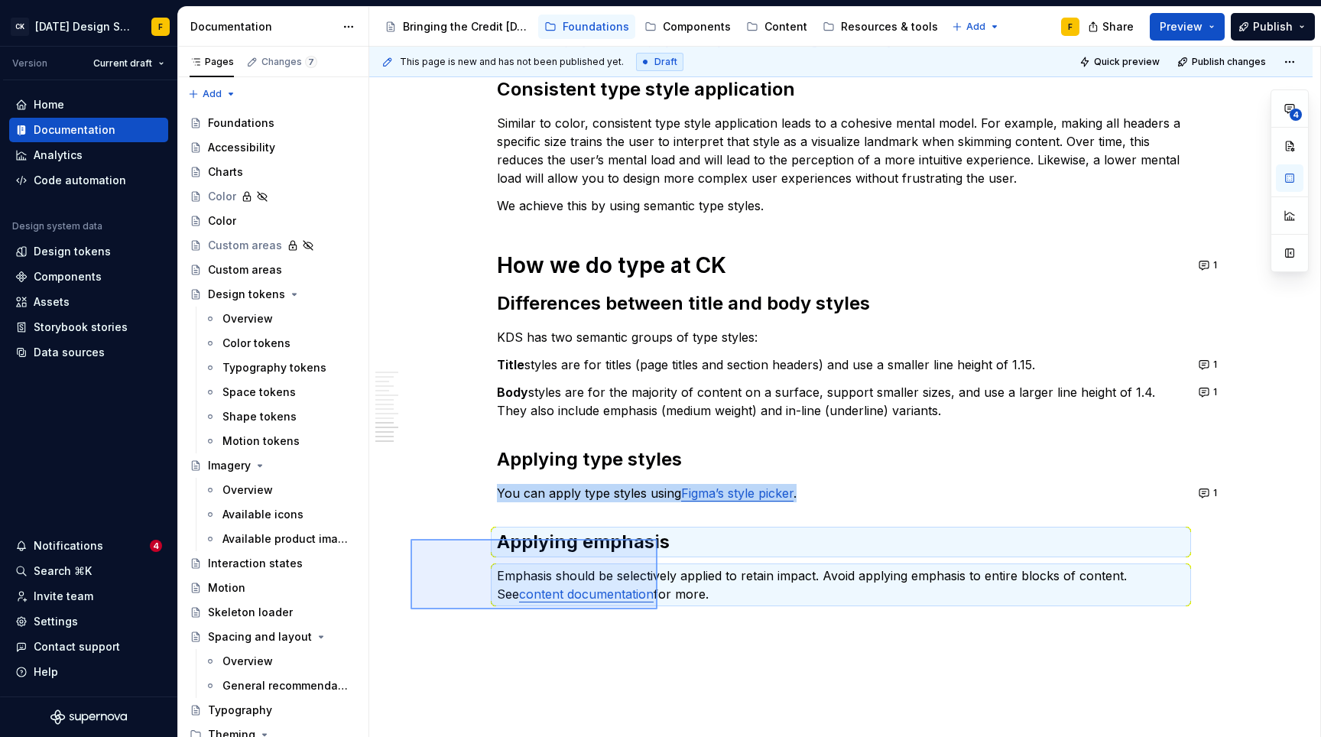
drag, startPoint x: 411, startPoint y: 539, endPoint x: 657, endPoint y: 609, distance: 256.8
click at [657, 609] on div "This page is new and has not been published yet. Draft Quick preview Publish ch…" at bounding box center [844, 392] width 951 height 691
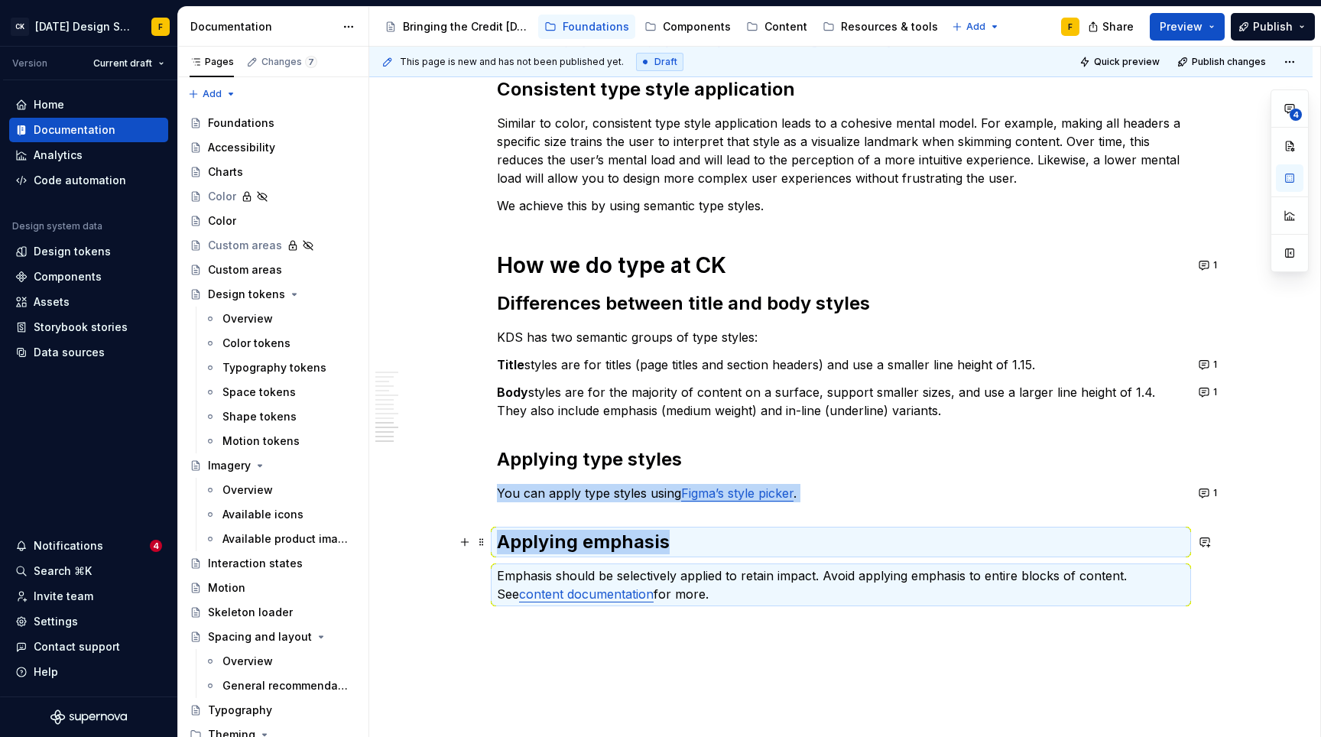
copy div "You can apply type styles using Figma’s style picker . Applying emphasis"
